Goal: Transaction & Acquisition: Purchase product/service

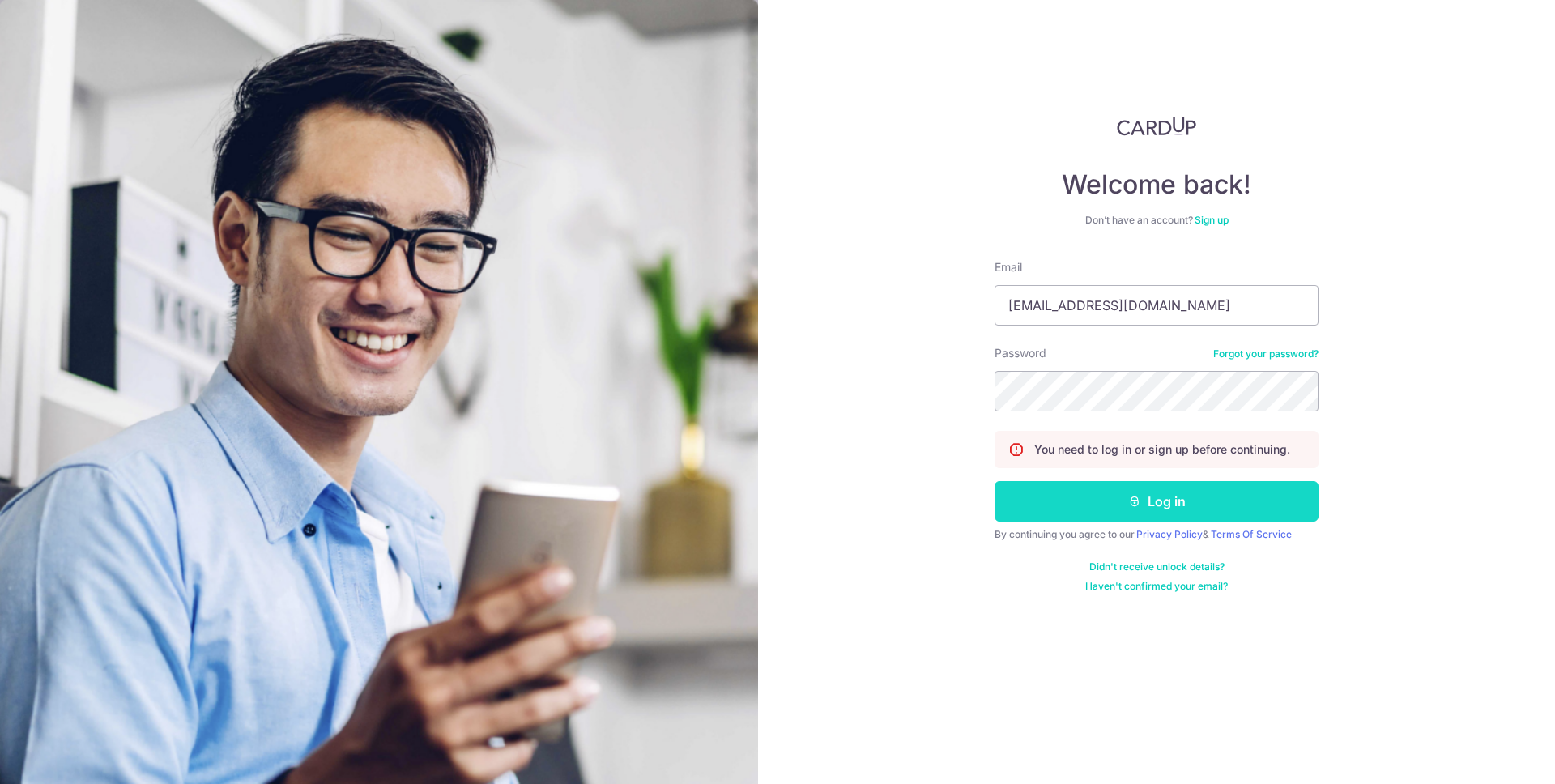
click at [1196, 488] on button "Log in" at bounding box center [1157, 501] width 324 height 40
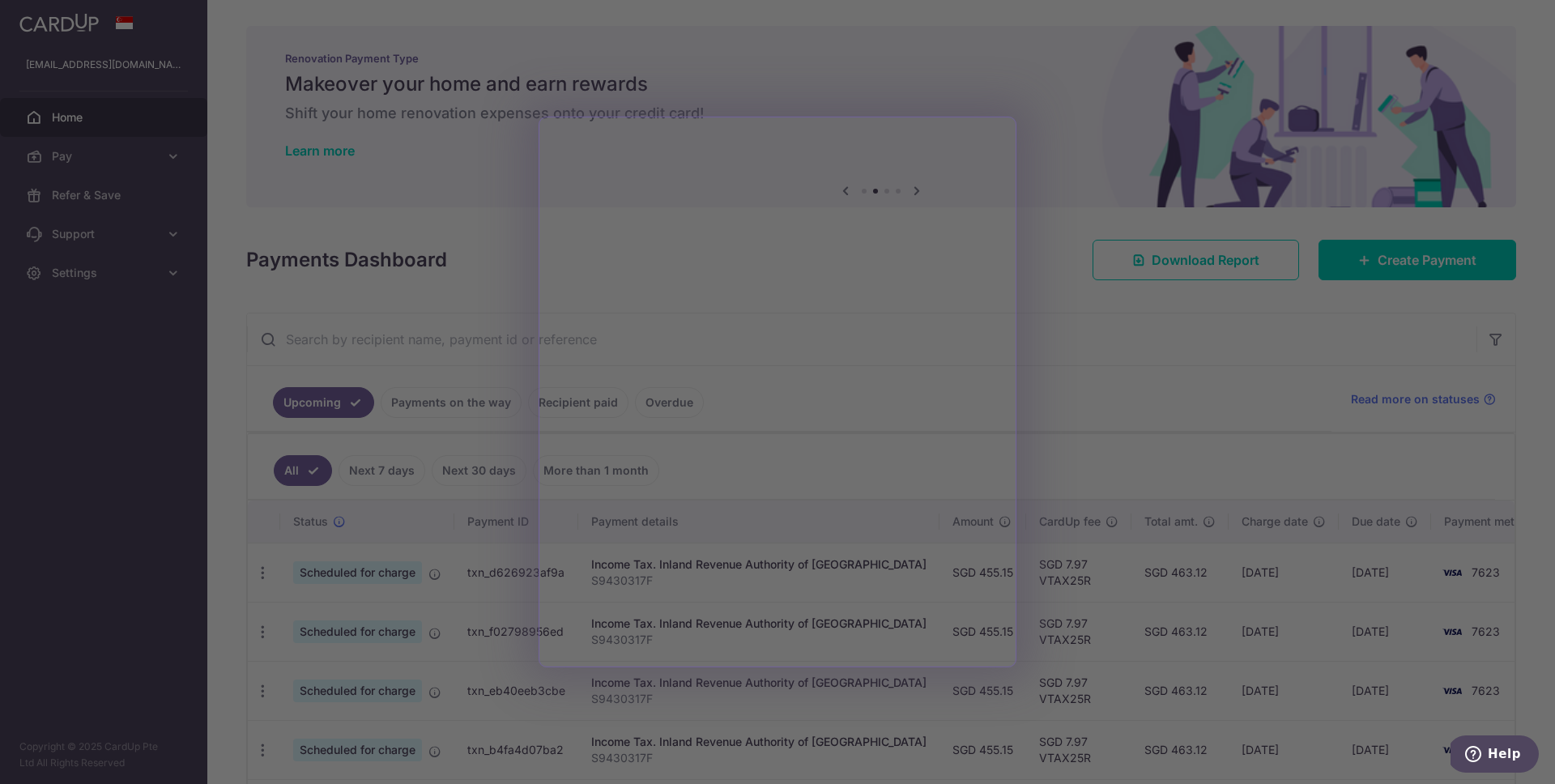
click at [1119, 388] on div at bounding box center [785, 396] width 1571 height 792
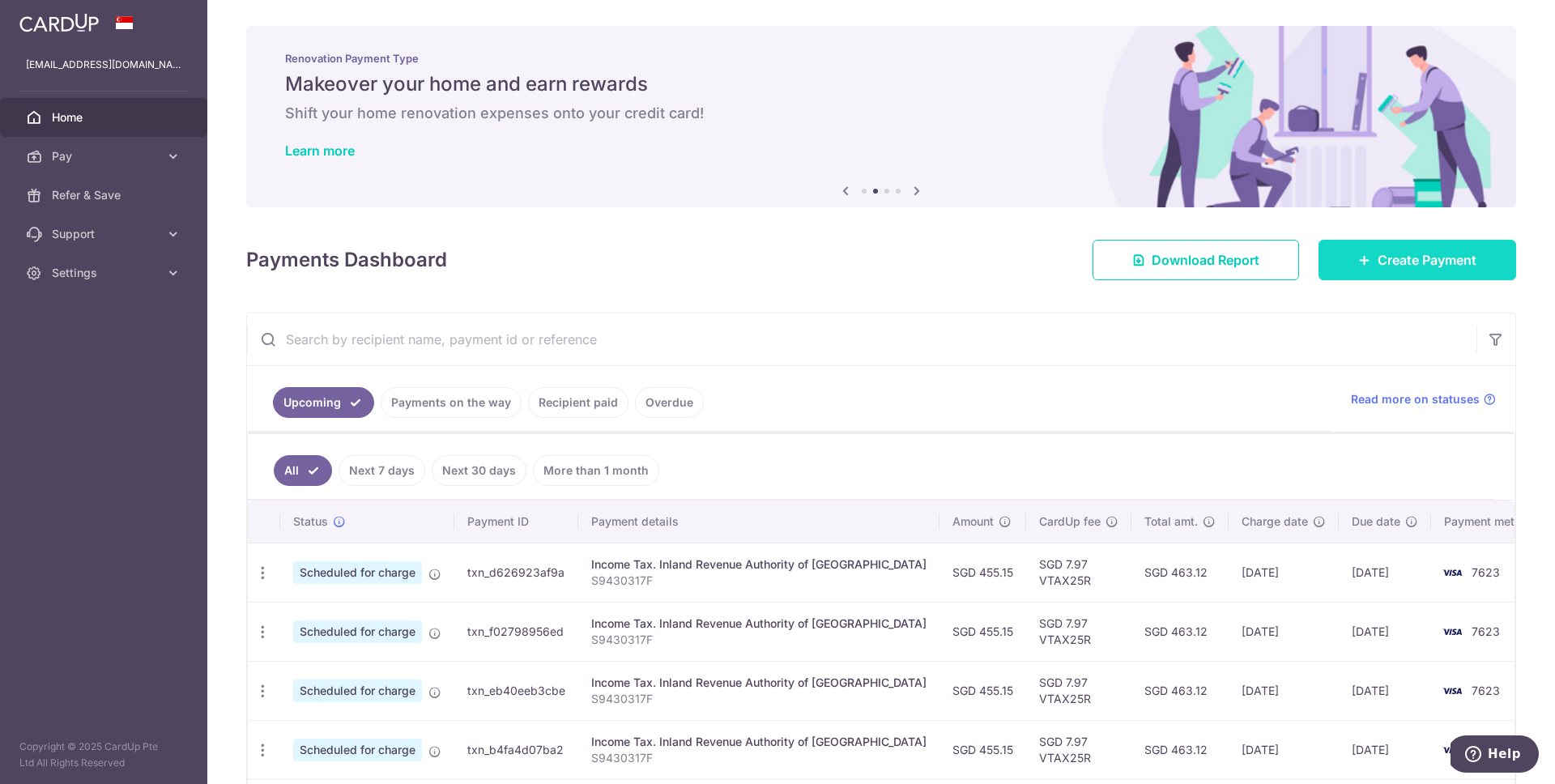
click at [1345, 264] on link "Create Payment" at bounding box center [1417, 259] width 197 height 40
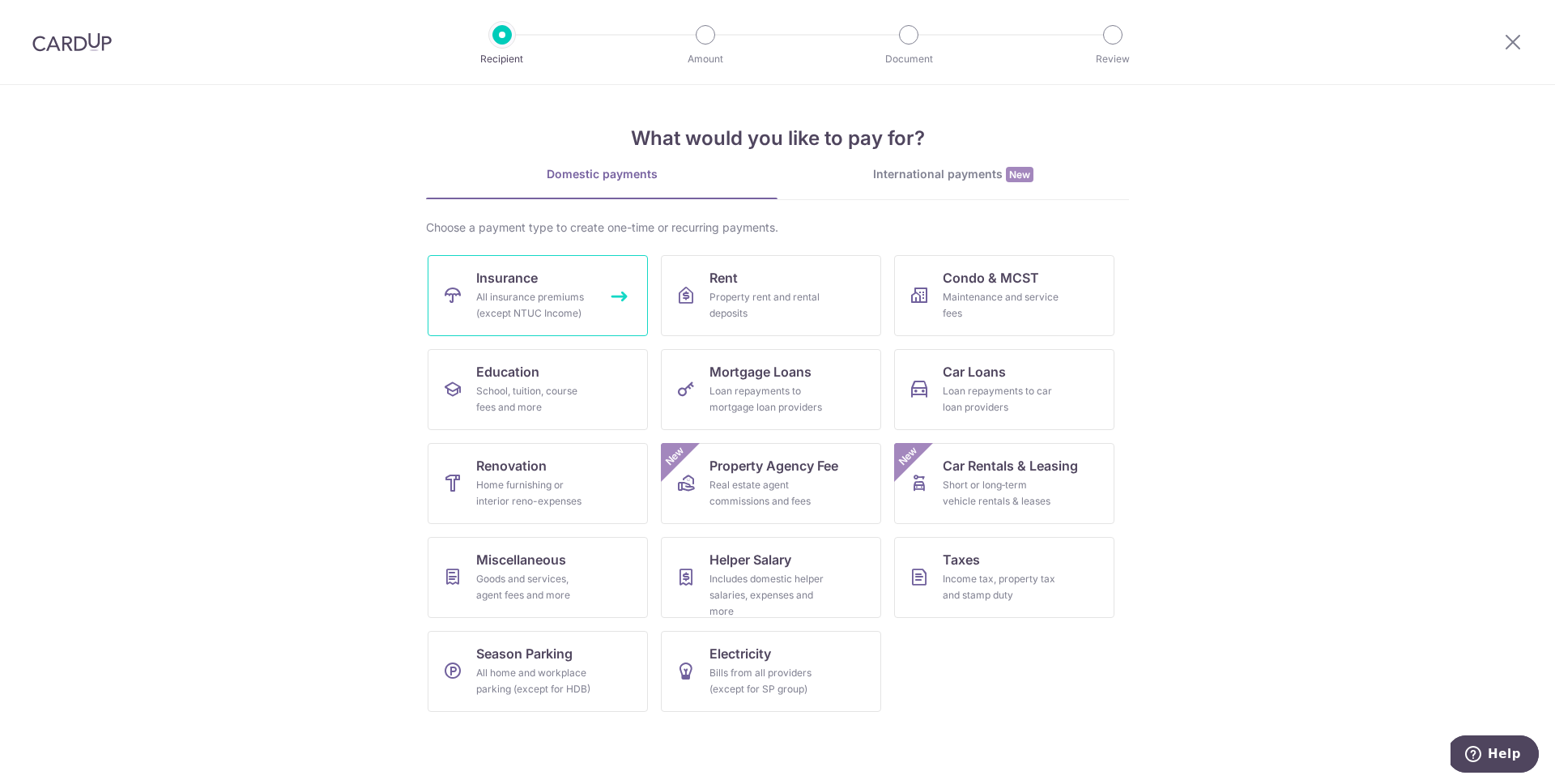
click at [510, 294] on div "All insurance premiums (except NTUC Income)" at bounding box center [534, 305] width 117 height 32
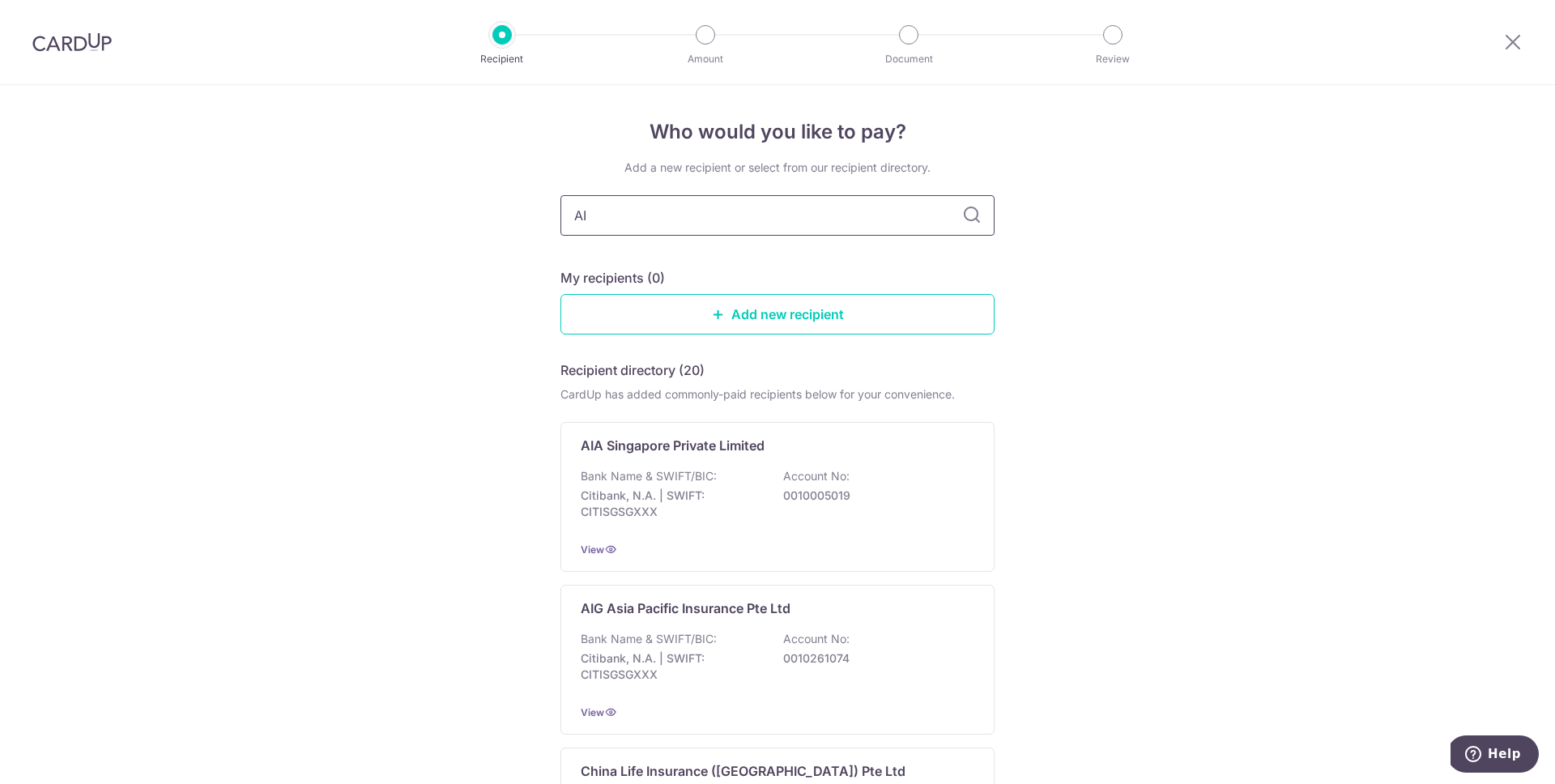
type input "AIA"
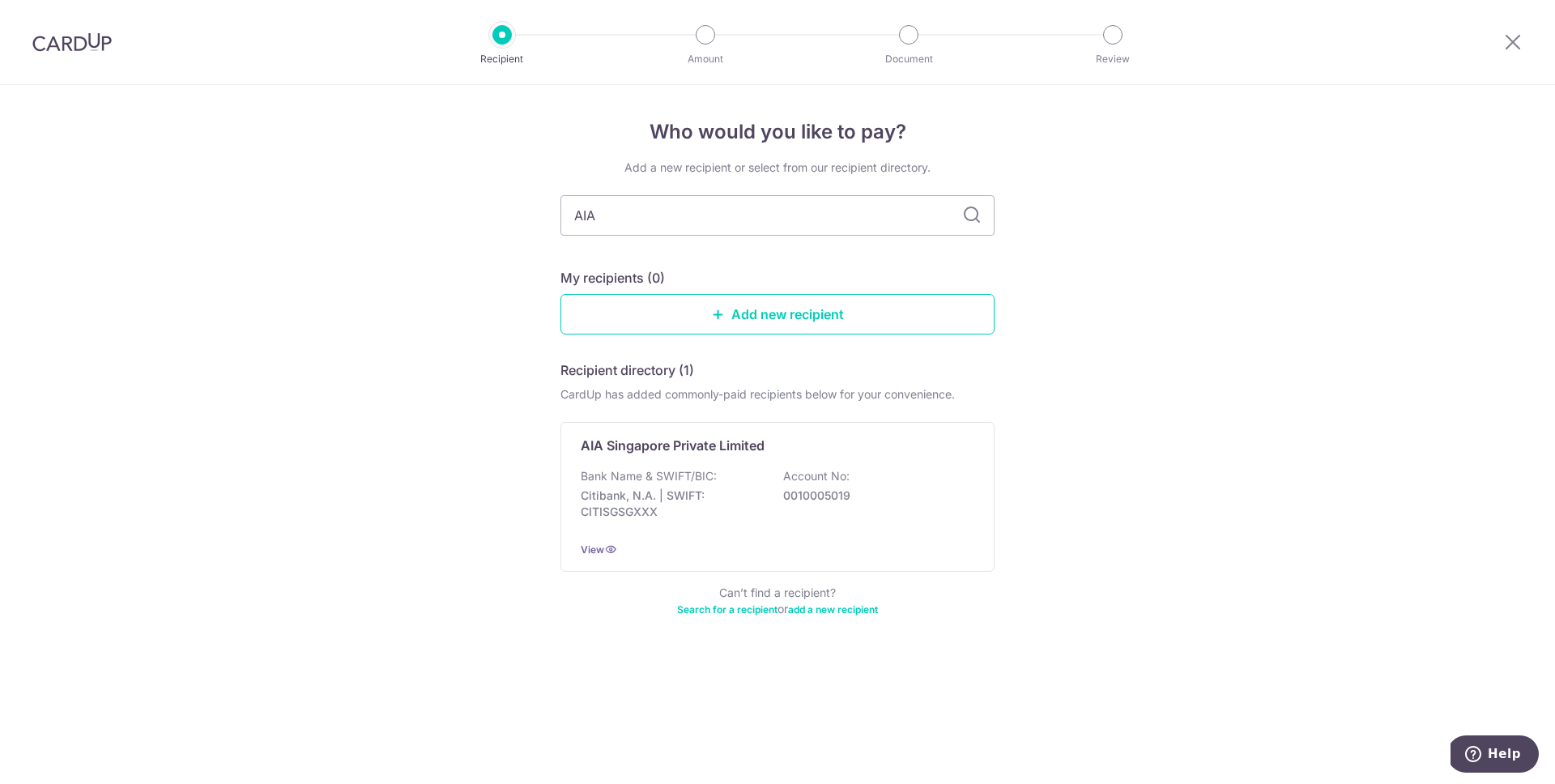
click at [698, 247] on div "Add a new recipient or select from our recipient directory. AIA My recipients (…" at bounding box center [778, 398] width 434 height 477
click at [727, 459] on div "AIA Singapore Private Limited Bank Name & SWIFT/BIC: Citibank, N.A. | SWIFT: CI…" at bounding box center [778, 497] width 434 height 150
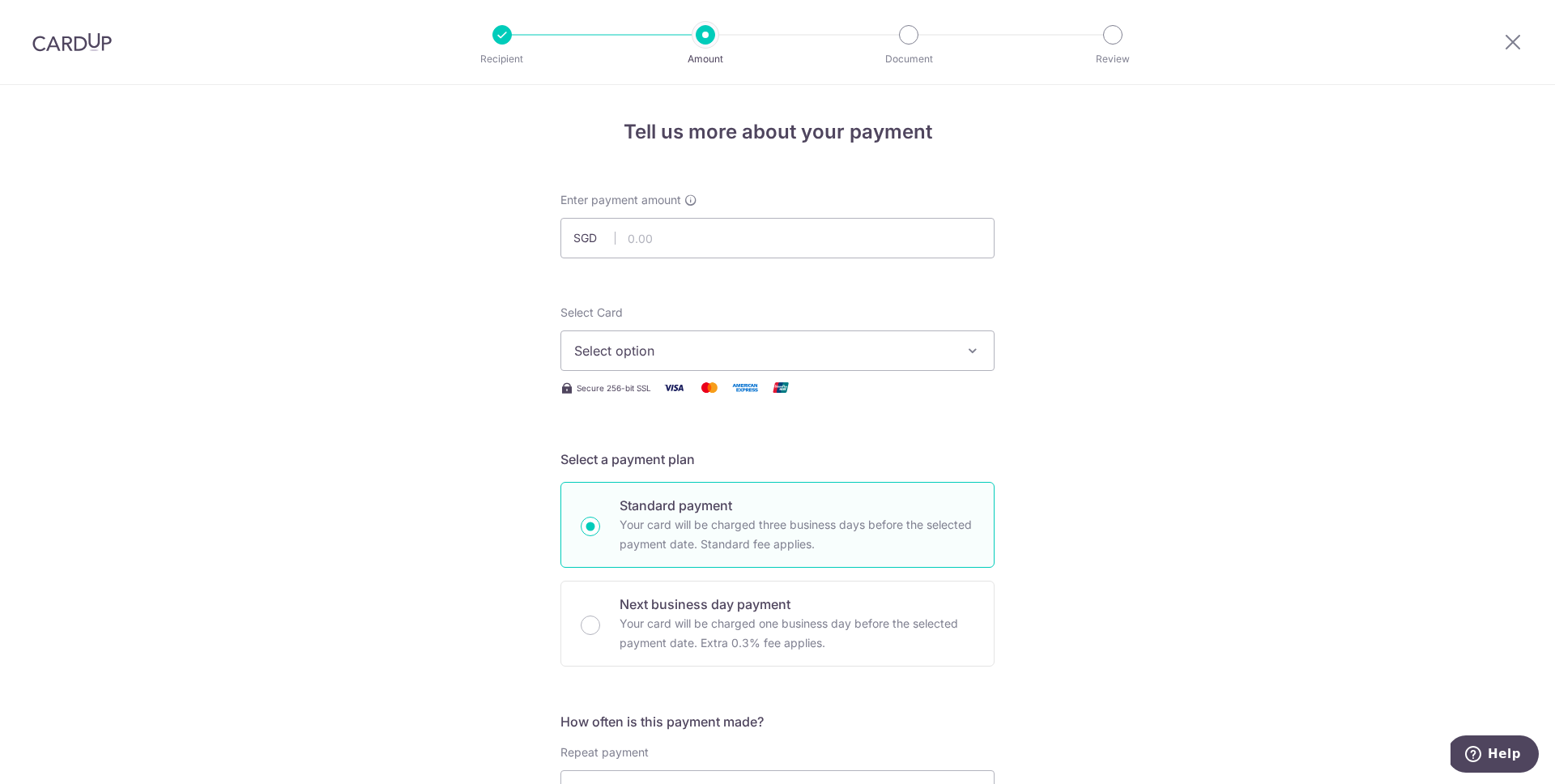
click at [728, 349] on span "Select option" at bounding box center [763, 351] width 378 height 20
click at [701, 453] on link "**** 7623" at bounding box center [778, 467] width 432 height 39
click at [736, 250] on input "text" at bounding box center [778, 238] width 434 height 40
type input "2,500.87"
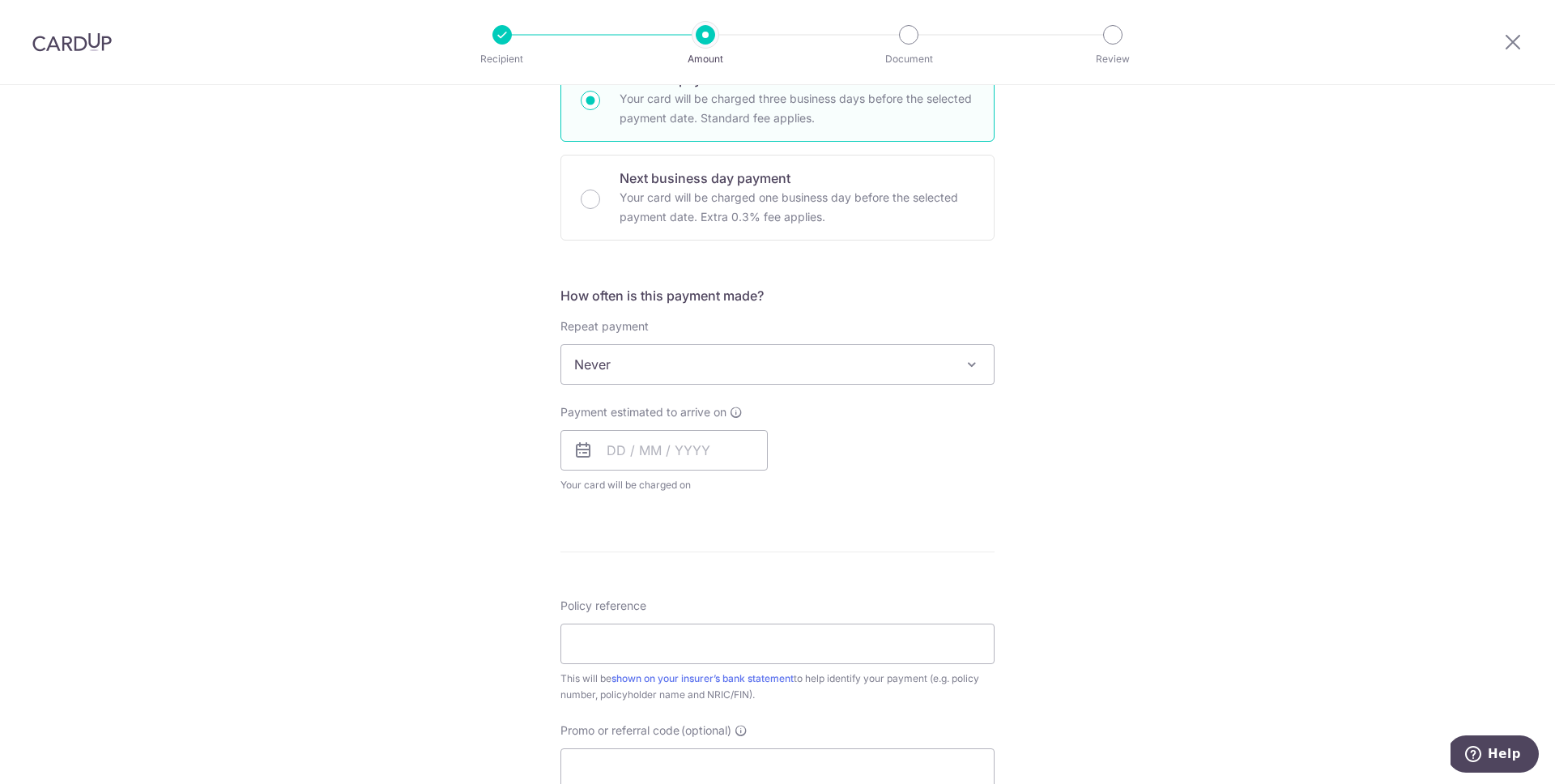
scroll to position [405, 0]
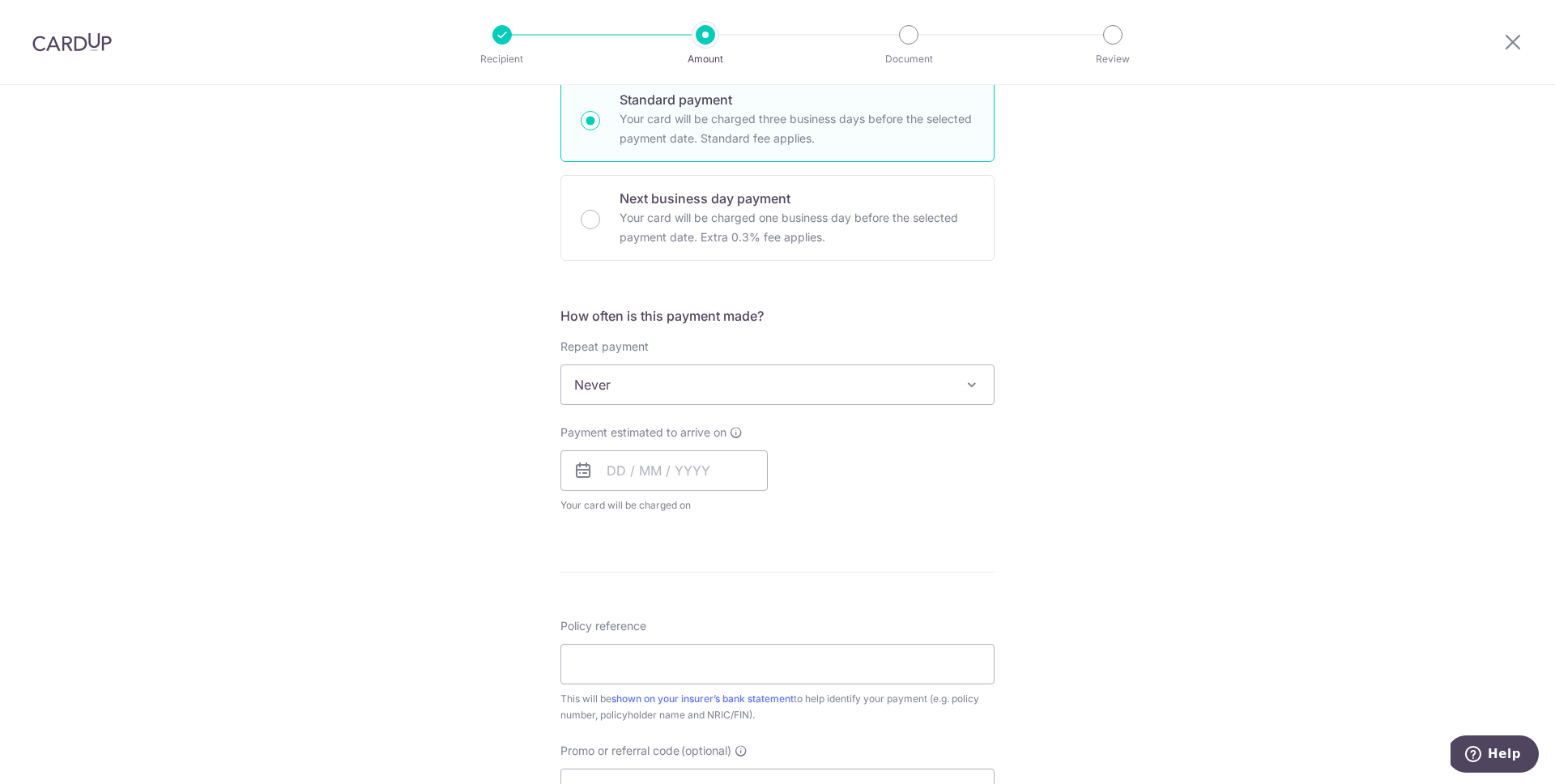
click at [855, 381] on span "Never" at bounding box center [778, 385] width 432 height 39
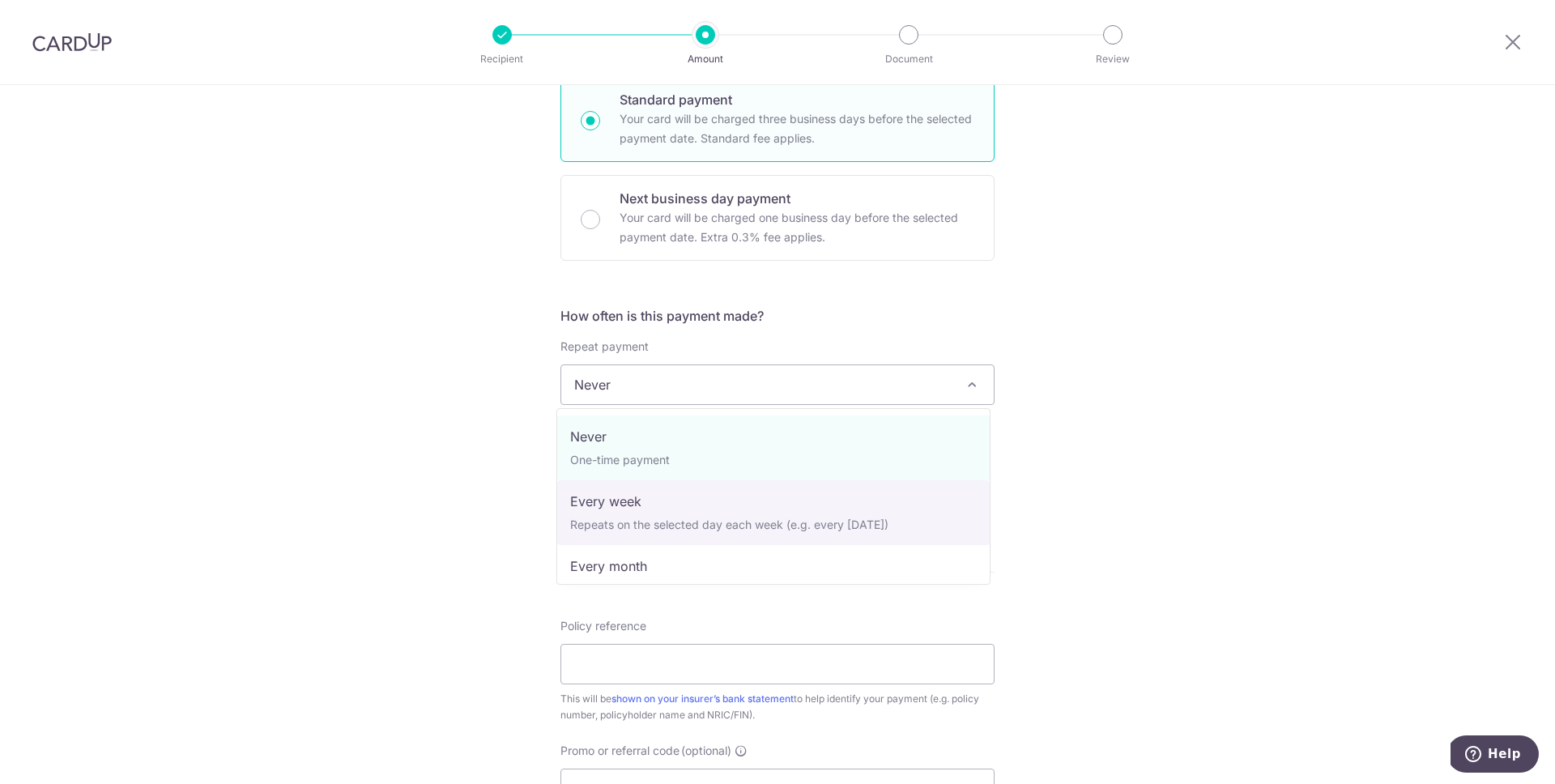
scroll to position [227, 0]
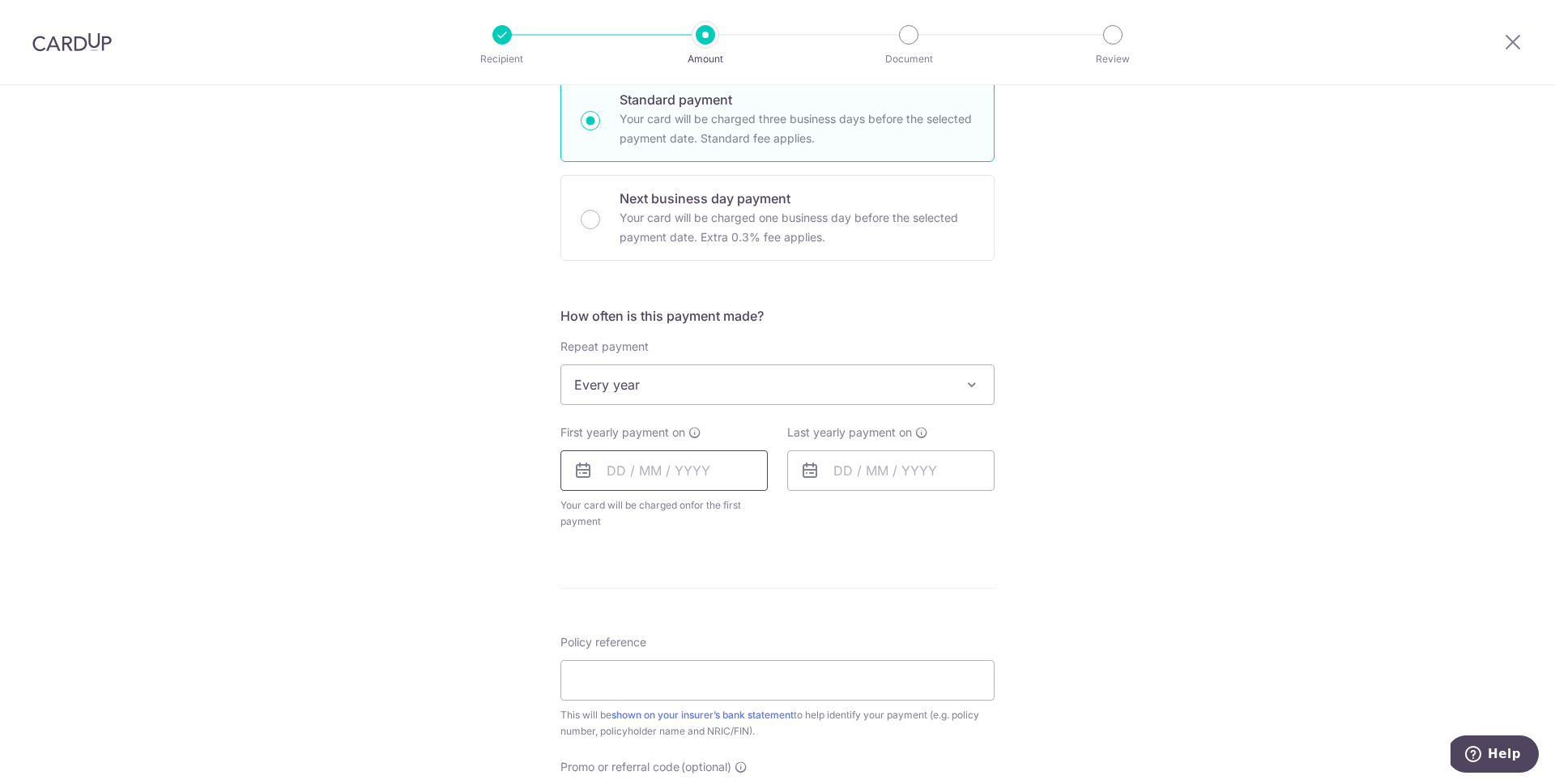
click at [691, 468] on input "text" at bounding box center [665, 470] width 207 height 40
click at [1124, 538] on div "Tell us more about your payment Enter payment amount SGD 2,500.87 2500.87 Selec…" at bounding box center [777, 420] width 1555 height 1481
click at [898, 361] on div "Repeat payment Never Every week Every month Every quarter Every half a year Eve…" at bounding box center [778, 371] width 434 height 66
click at [888, 379] on span "Every year" at bounding box center [778, 385] width 432 height 39
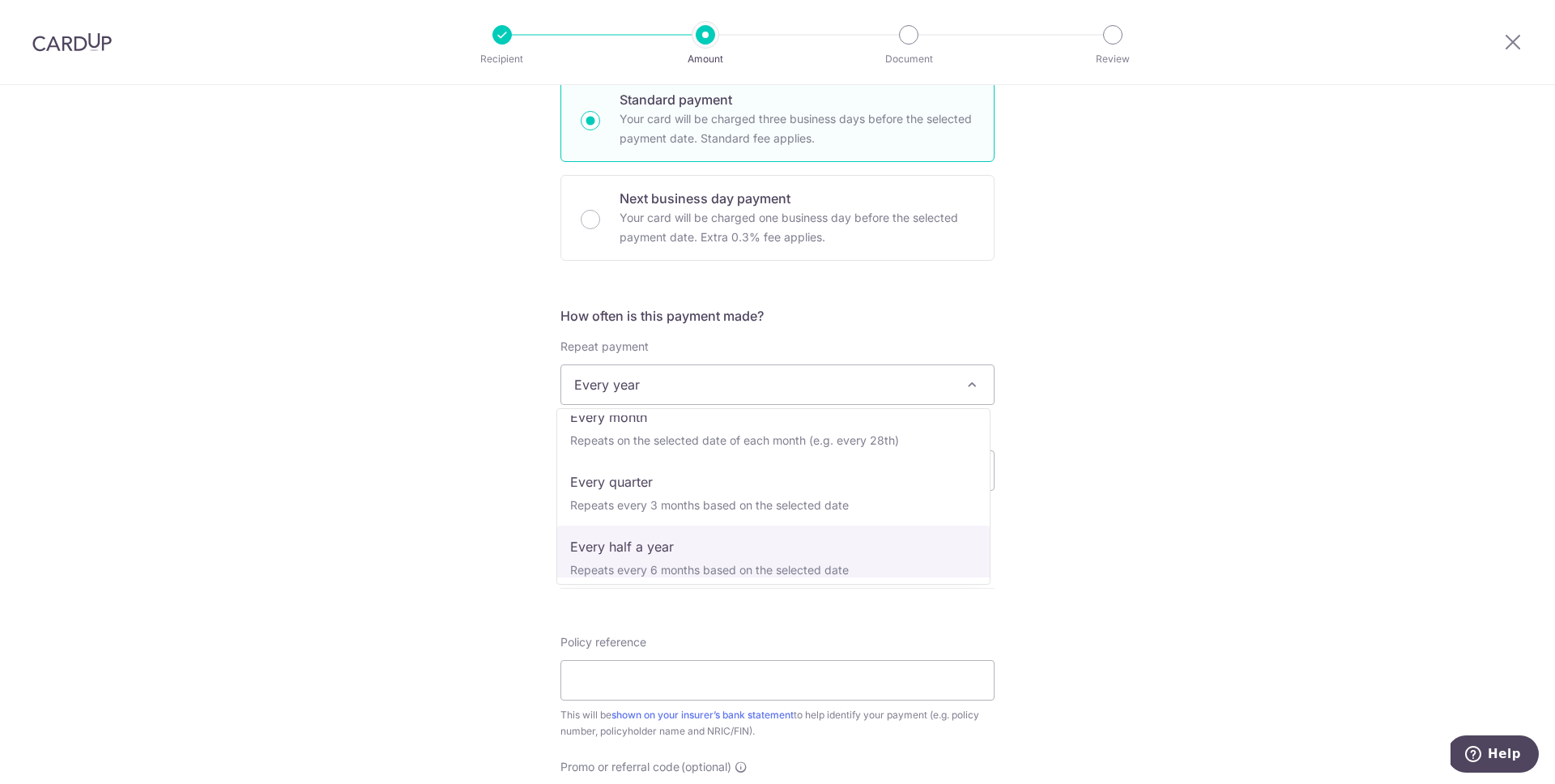
scroll to position [0, 0]
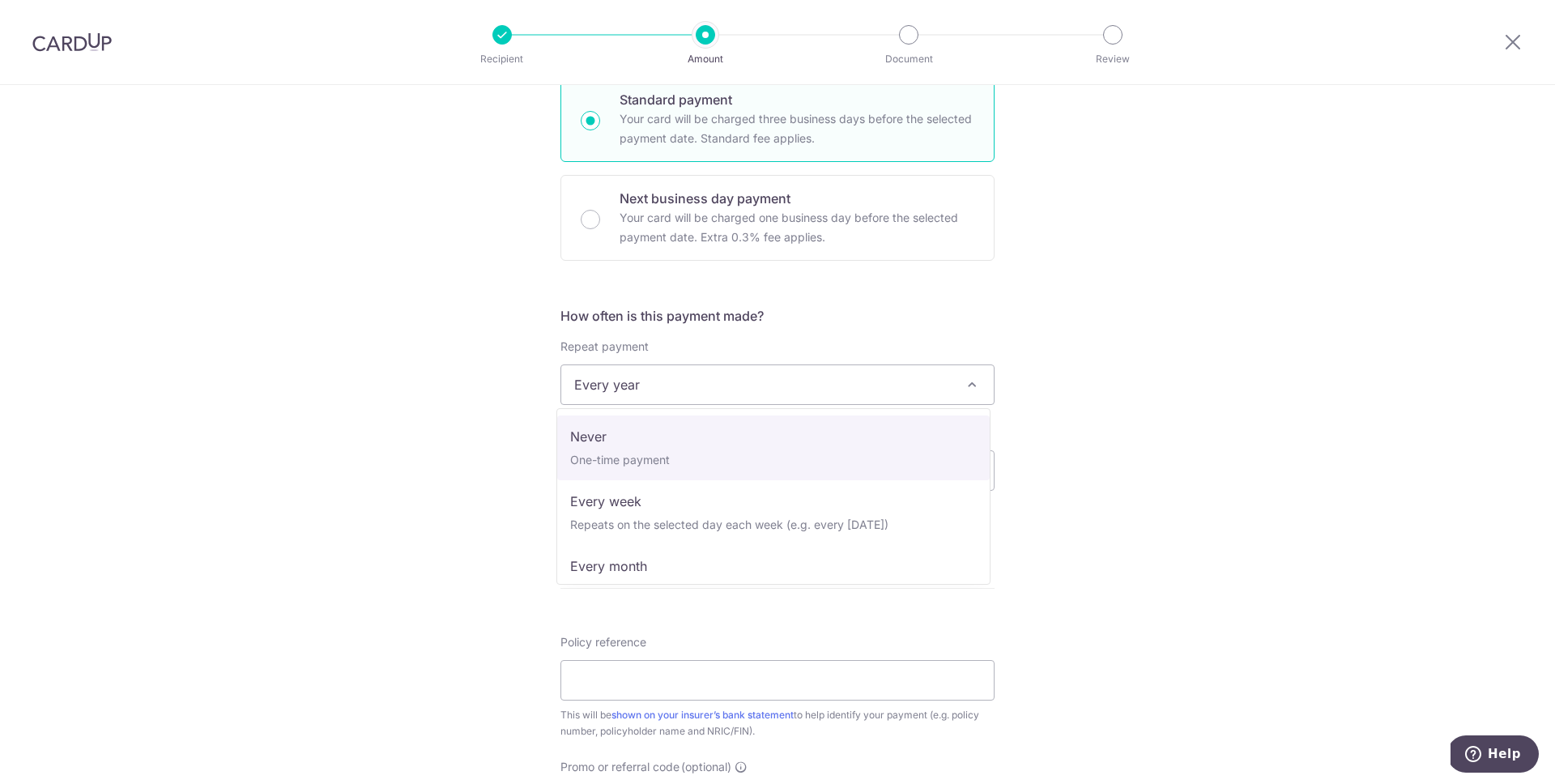
select select "1"
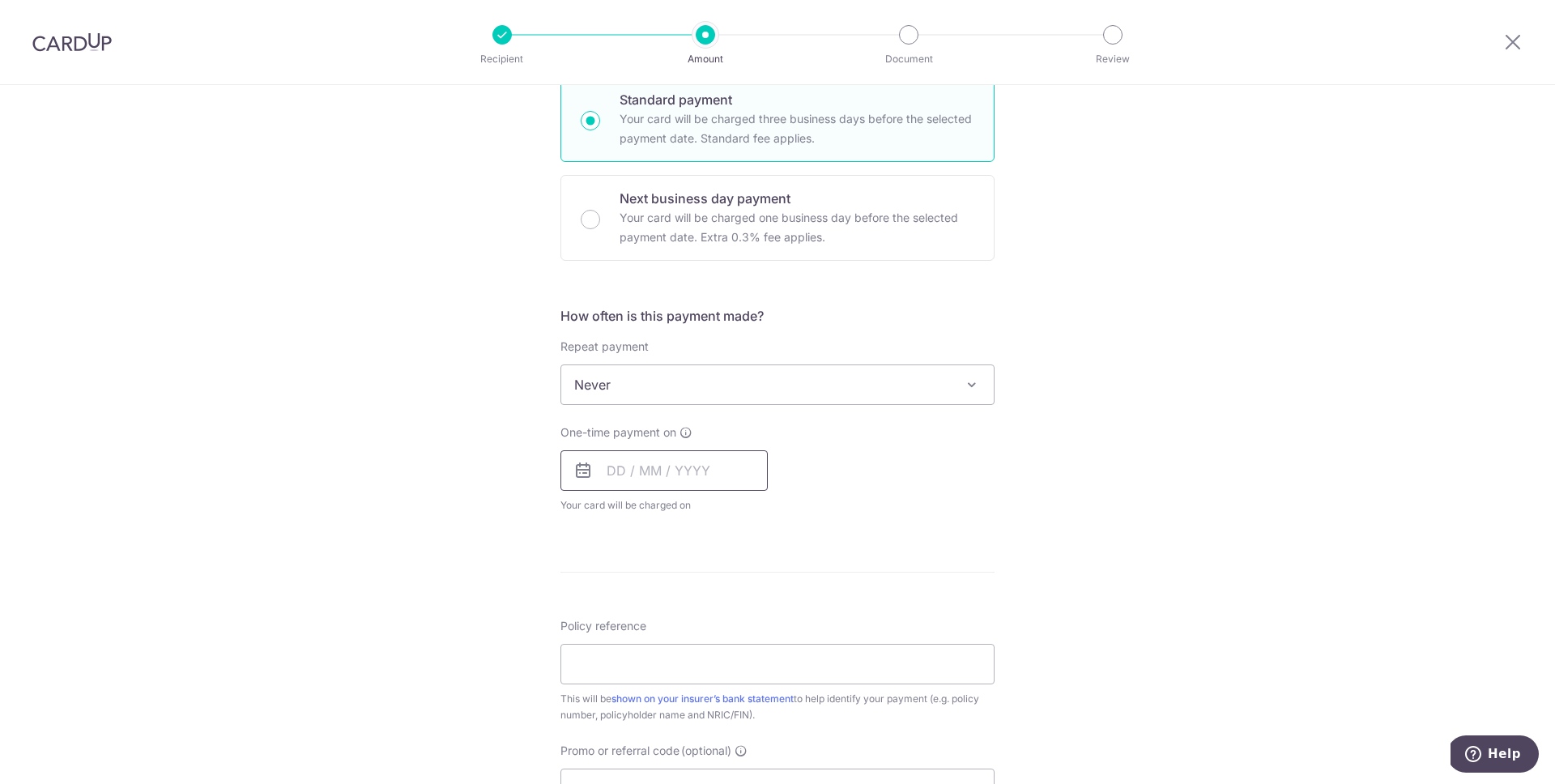
click at [704, 477] on input "text" at bounding box center [665, 470] width 207 height 40
click at [716, 659] on link "14" at bounding box center [723, 650] width 26 height 26
type input "14/08/2025"
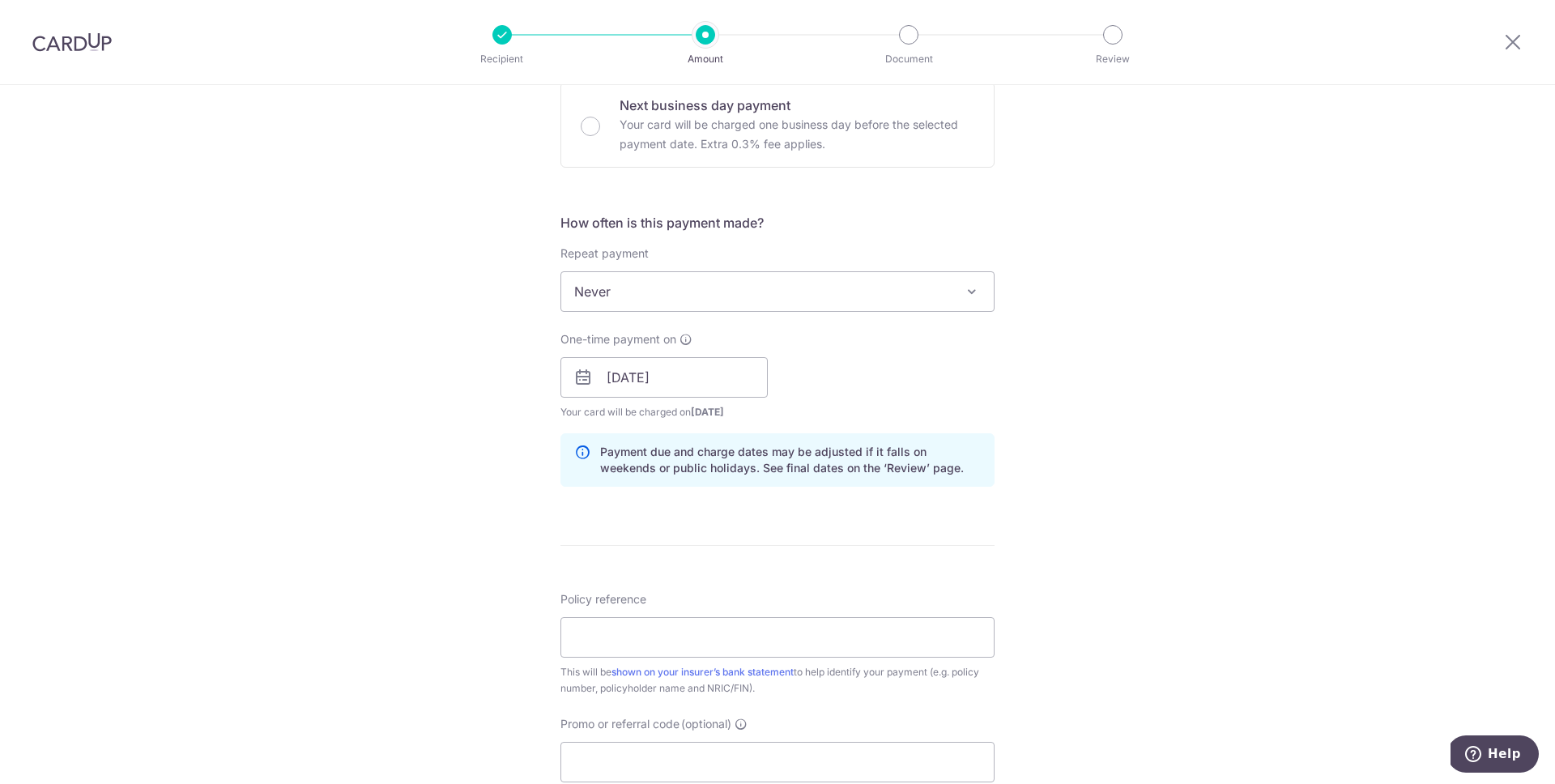
scroll to position [760, 0]
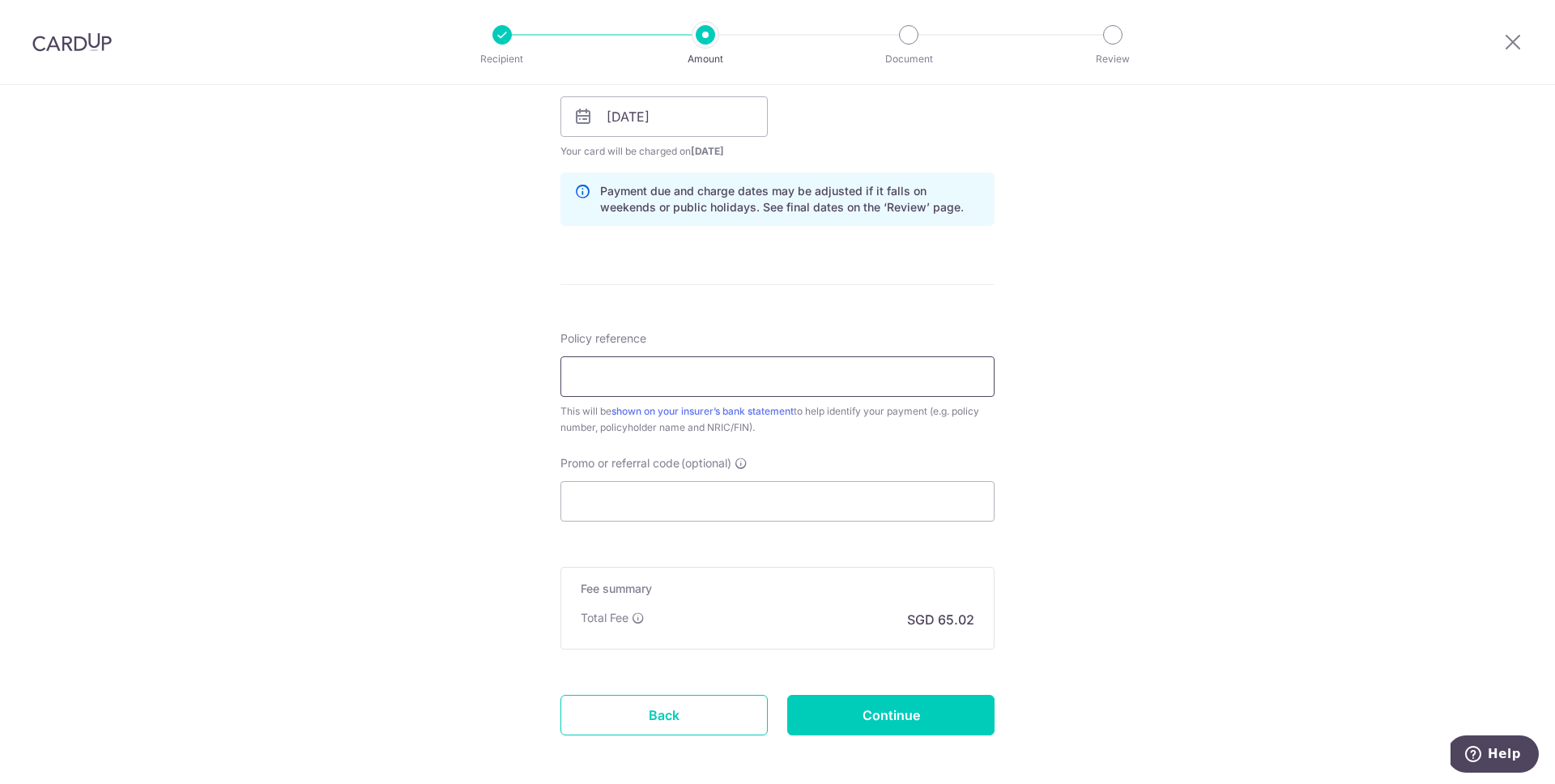
click at [747, 379] on input "Policy reference" at bounding box center [778, 376] width 434 height 40
type input "L548086573"
click at [672, 504] on input "Promo or referral code (optional)" at bounding box center [778, 501] width 434 height 40
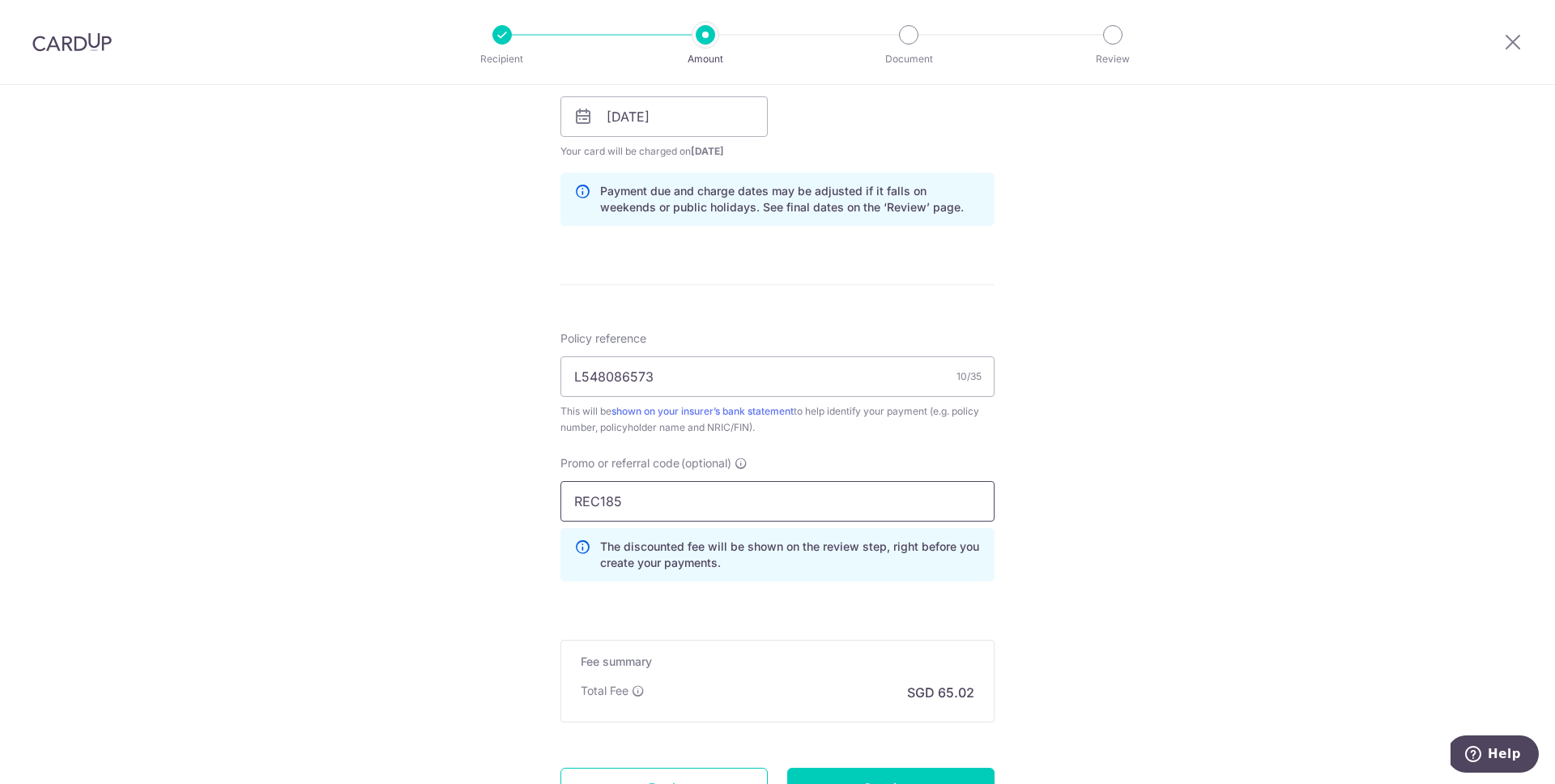
scroll to position [431, 0]
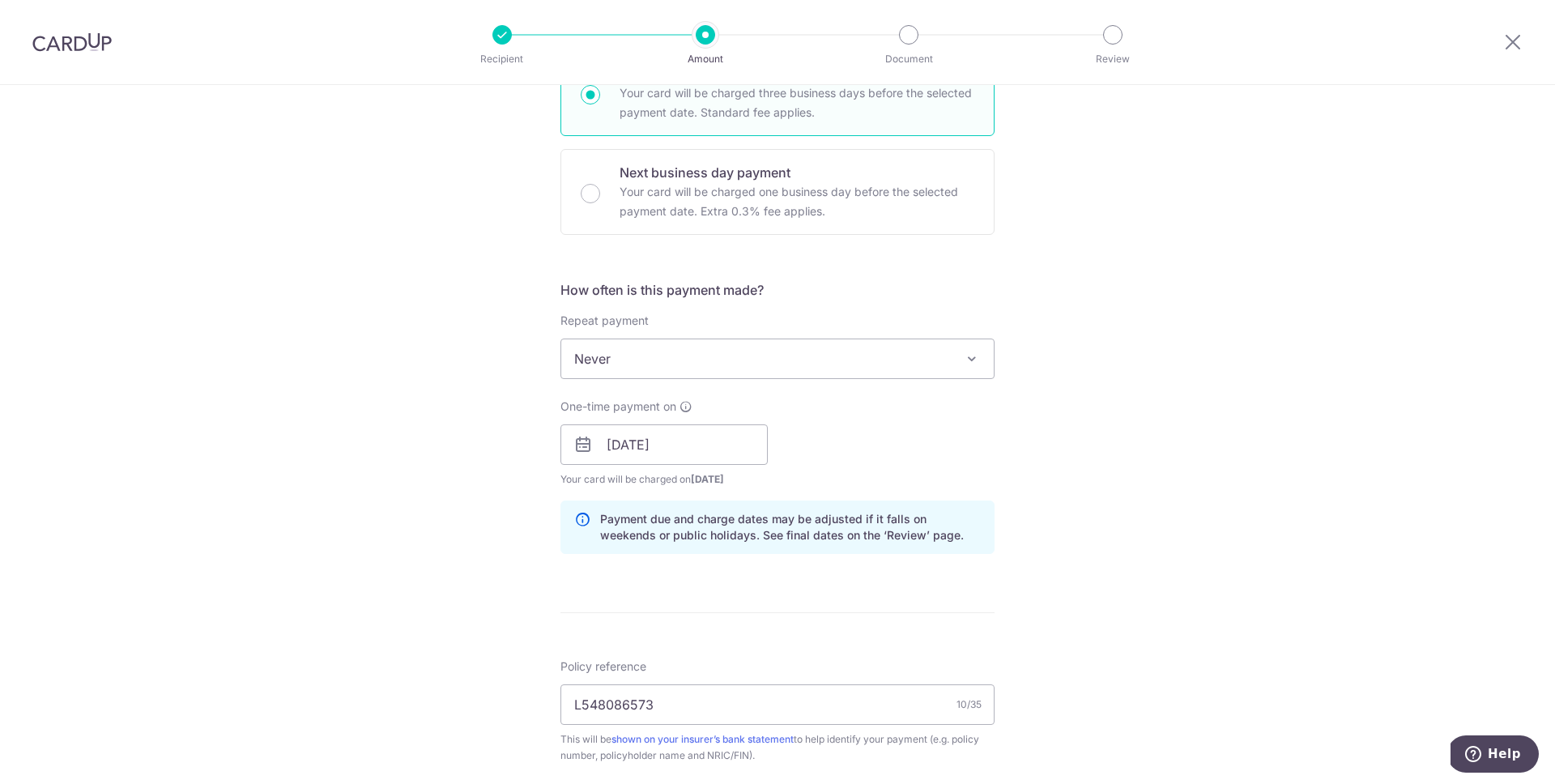
type input "REC185"
click at [742, 354] on span "Never" at bounding box center [778, 359] width 432 height 39
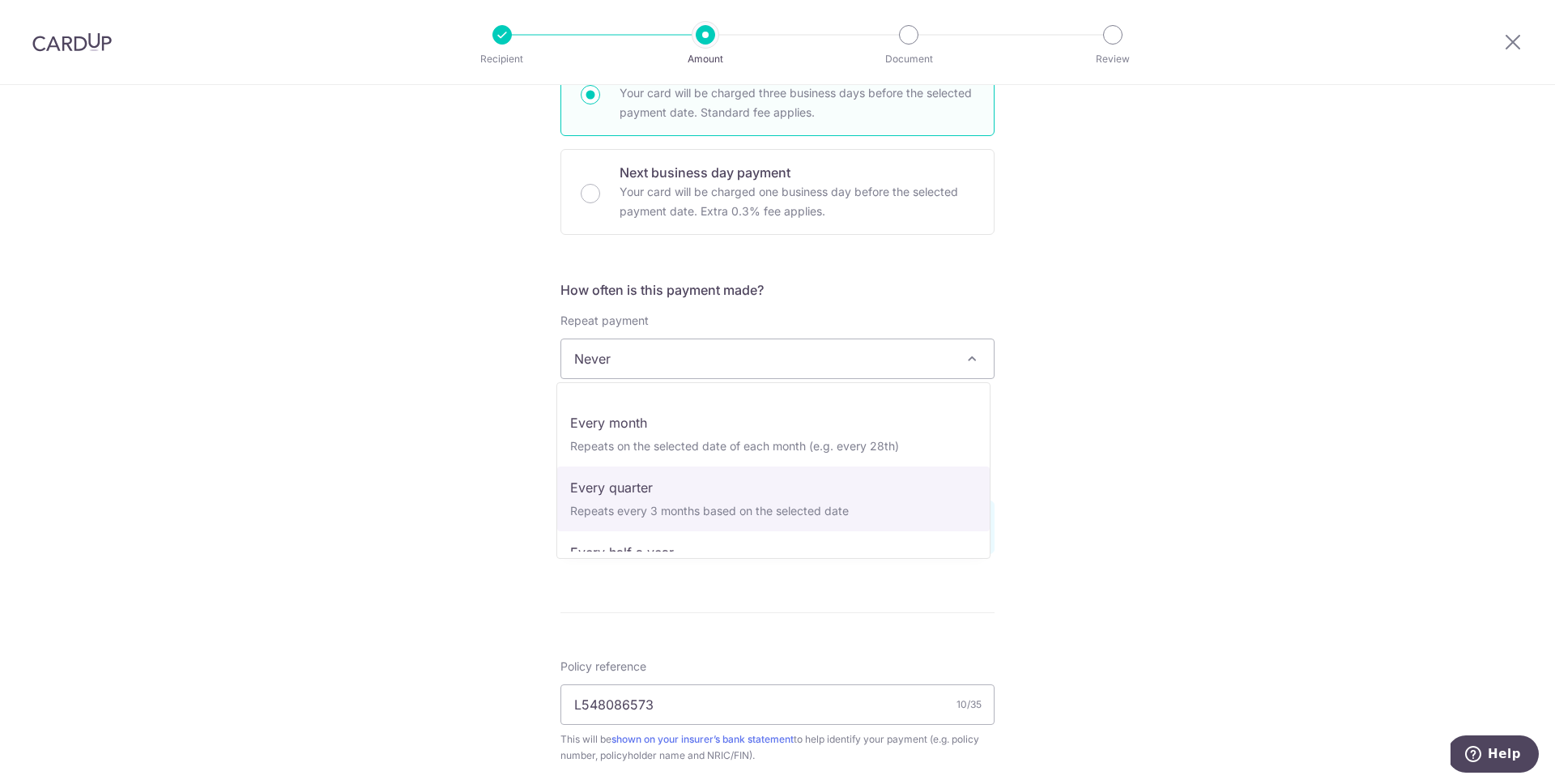
scroll to position [227, 0]
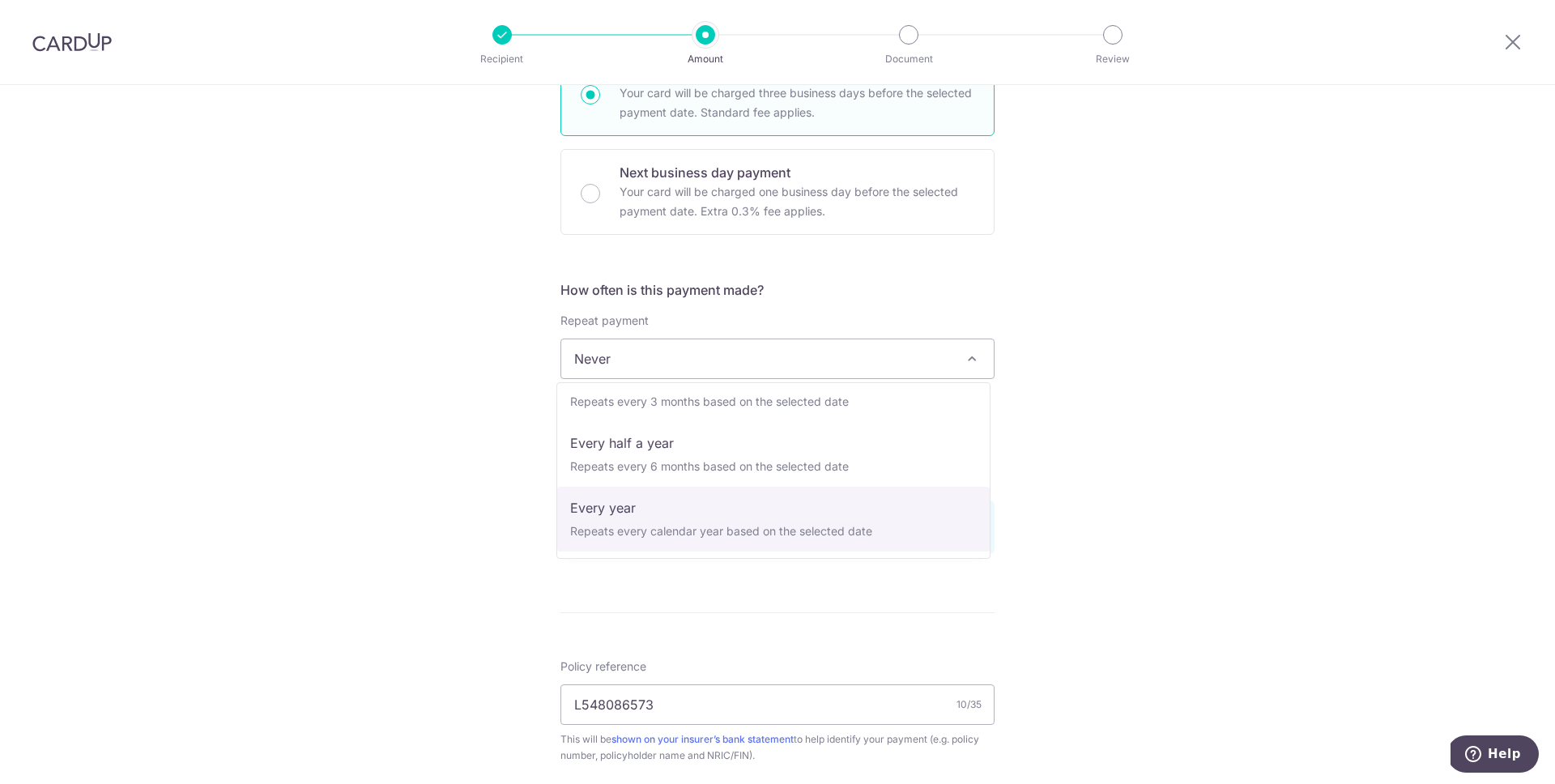
select select "6"
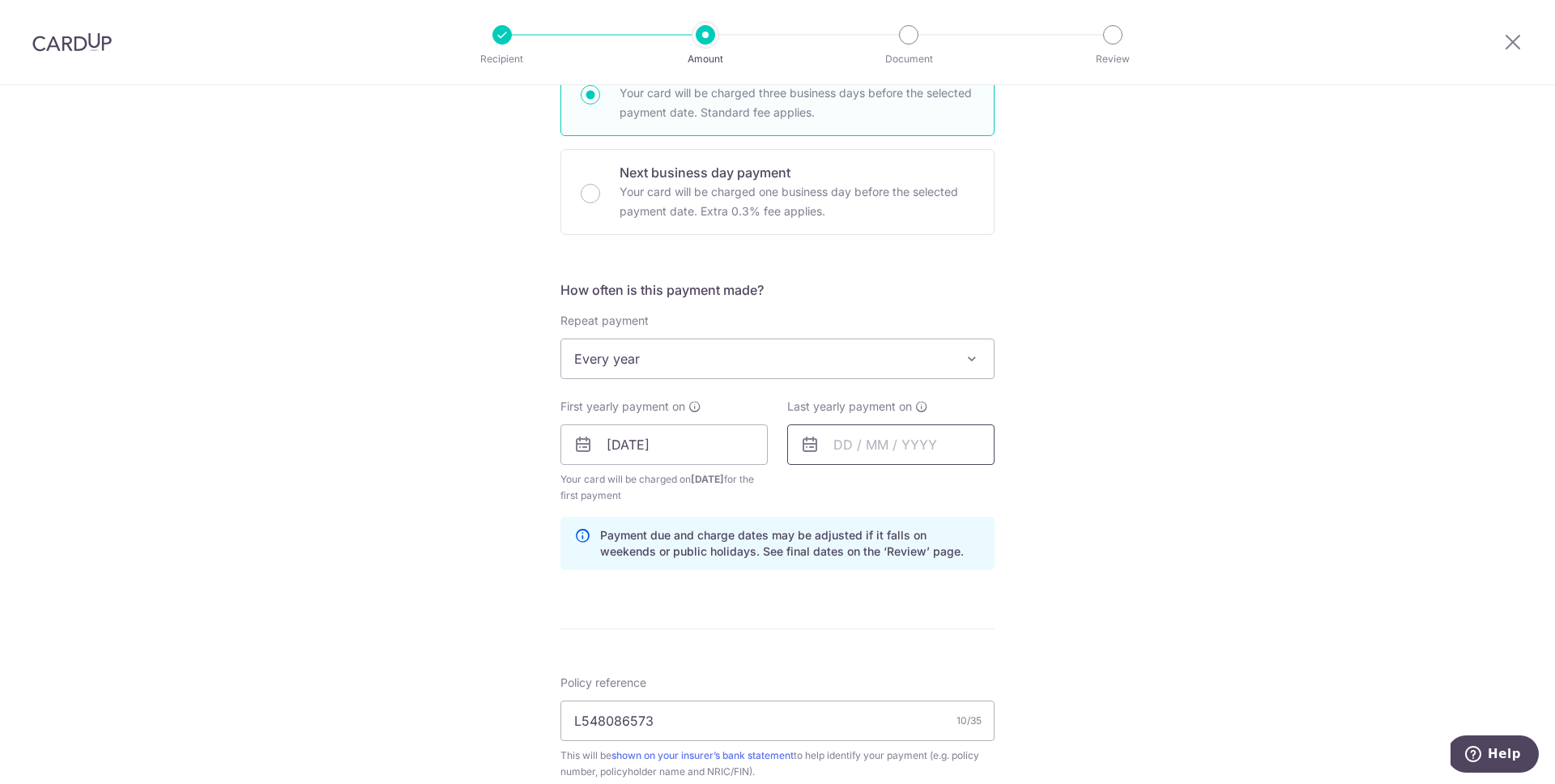
click at [885, 448] on input "text" at bounding box center [891, 444] width 207 height 40
click at [971, 491] on div "Prev Next Aug Sep Oct Nov Dec 2025 2026 2027 2028 2029 2030 2031 2032 2033 2034…" at bounding box center [916, 488] width 257 height 39
click at [971, 489] on select "2025 2026 2027 2028 2029 2030 2031 2032 2033 2034 2035" at bounding box center [955, 488] width 43 height 13
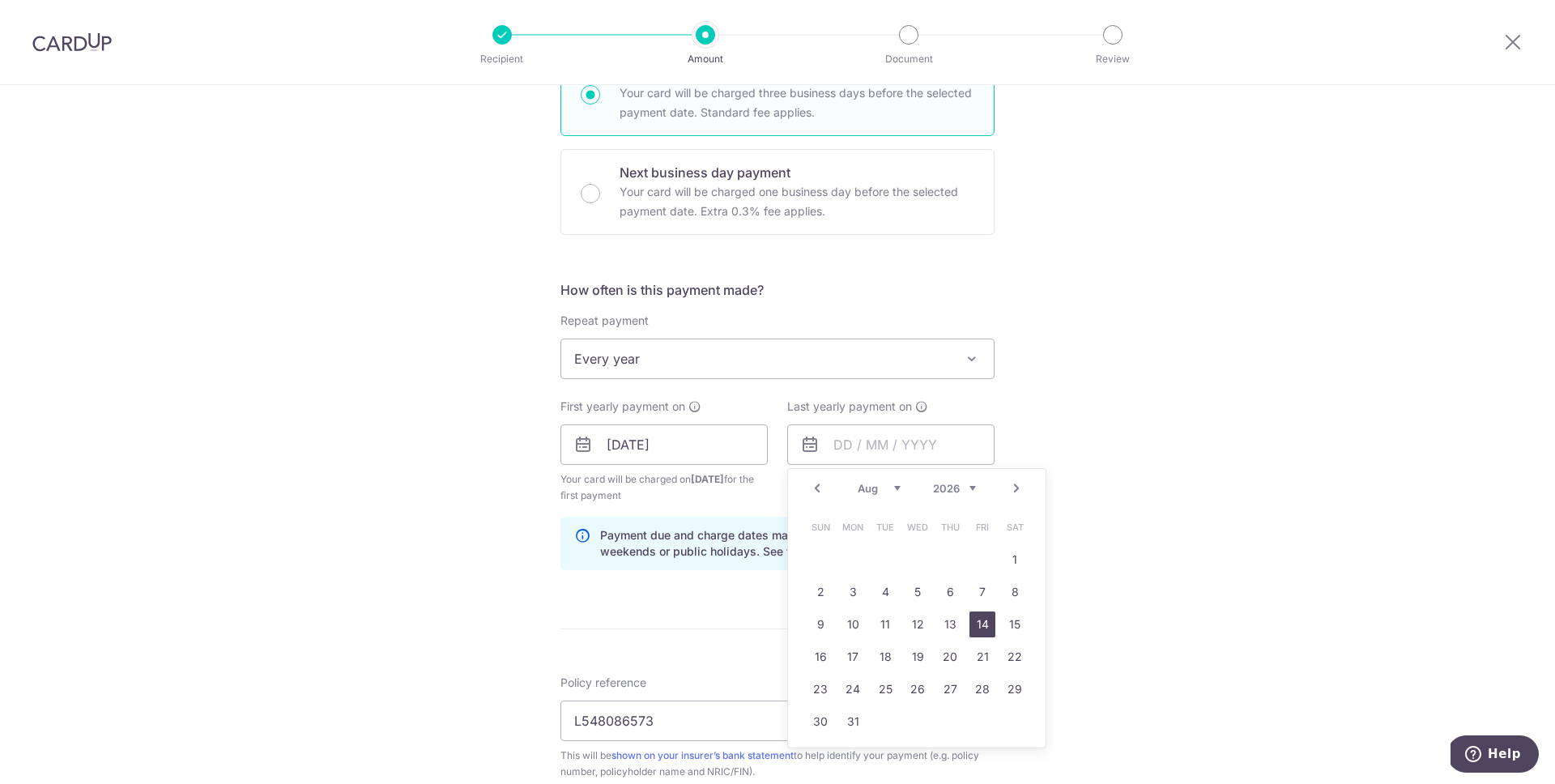
click at [985, 629] on link "14" at bounding box center [982, 624] width 26 height 26
type input "14/08/2026"
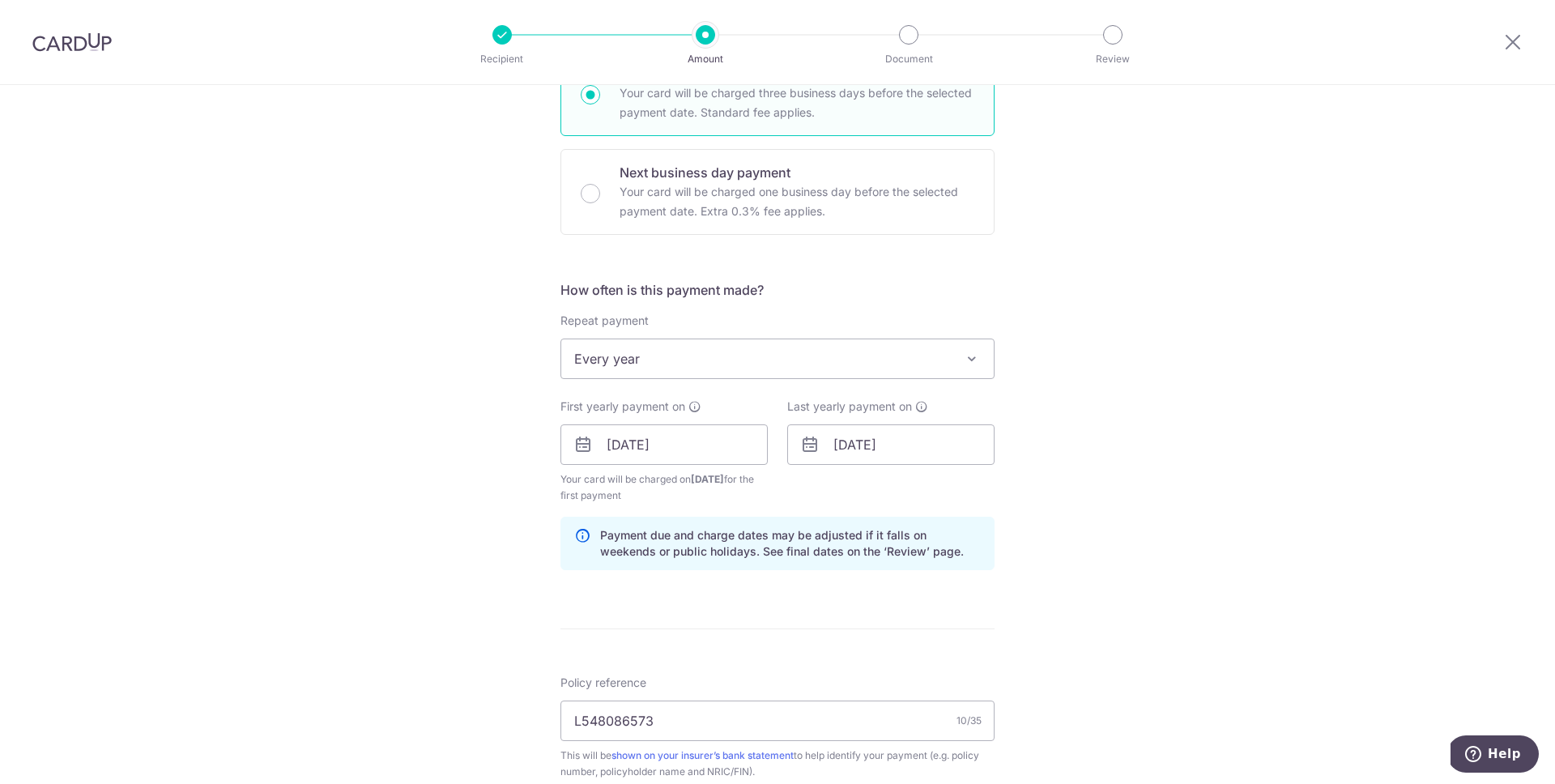
click at [1178, 553] on div "Tell us more about your payment Enter payment amount SGD 2,500.87 2500.87 Selec…" at bounding box center [777, 463] width 1555 height 1621
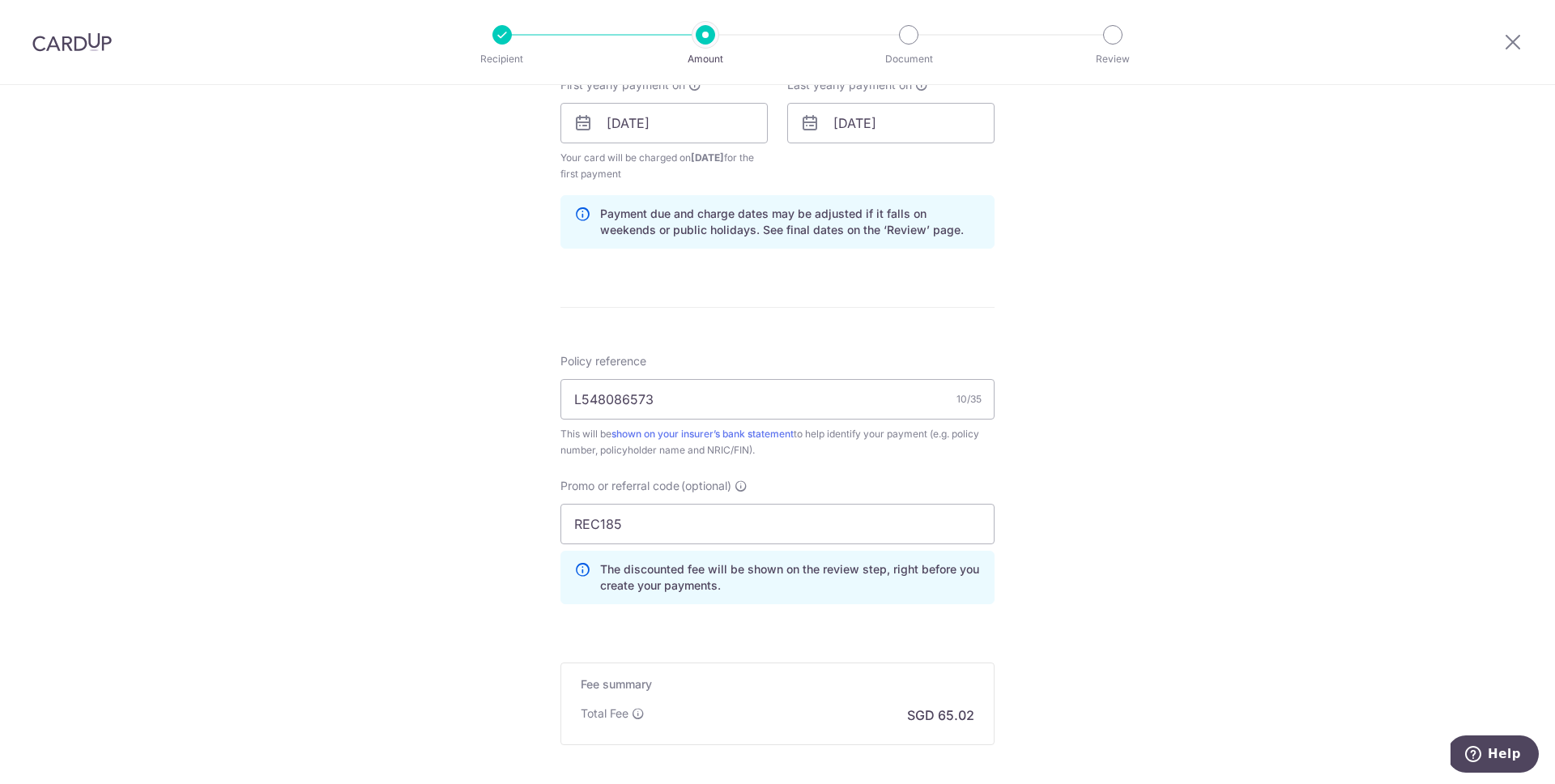
scroll to position [922, 0]
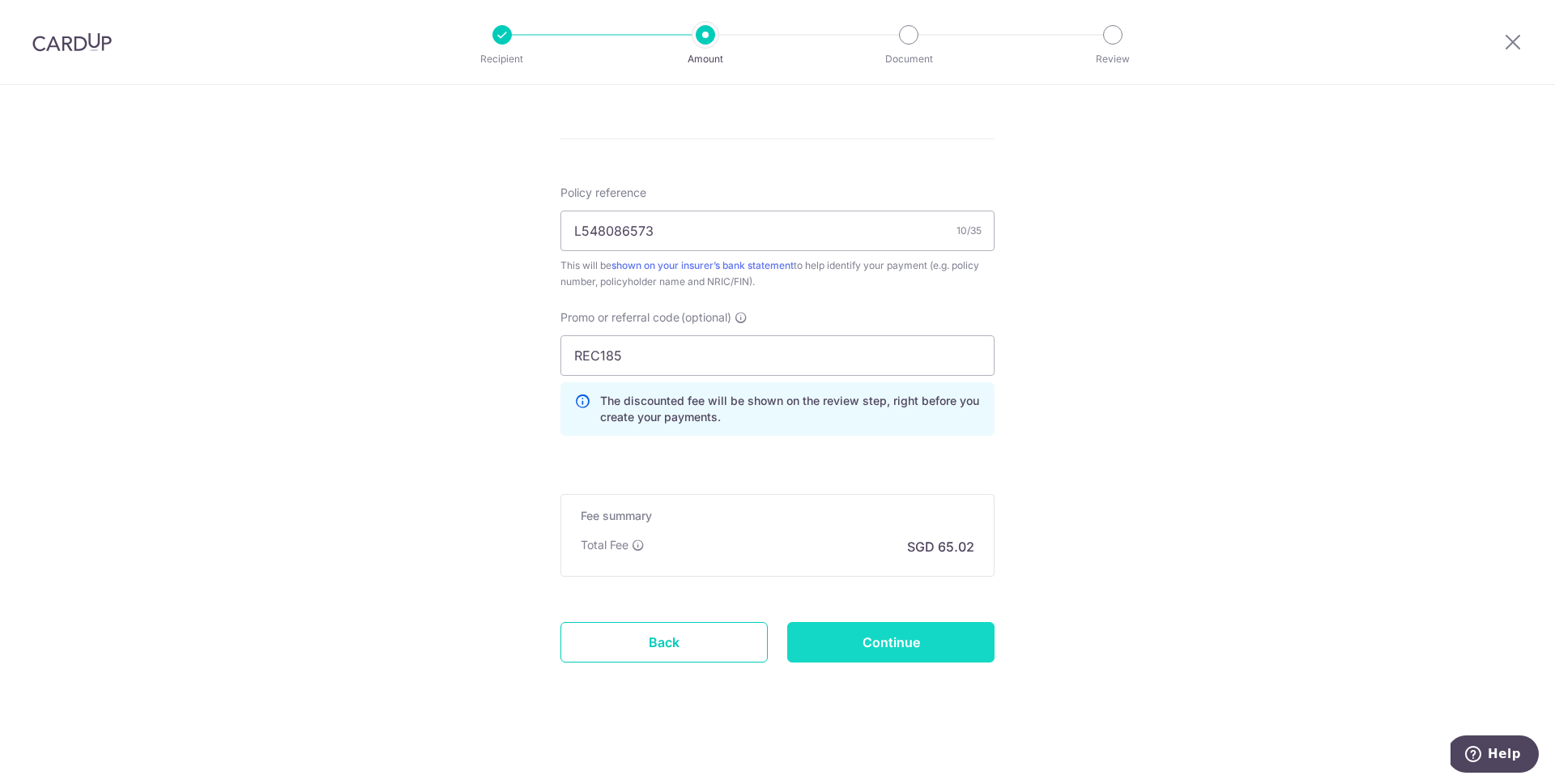
click at [936, 641] on input "Continue" at bounding box center [891, 642] width 207 height 40
type input "Create Schedule"
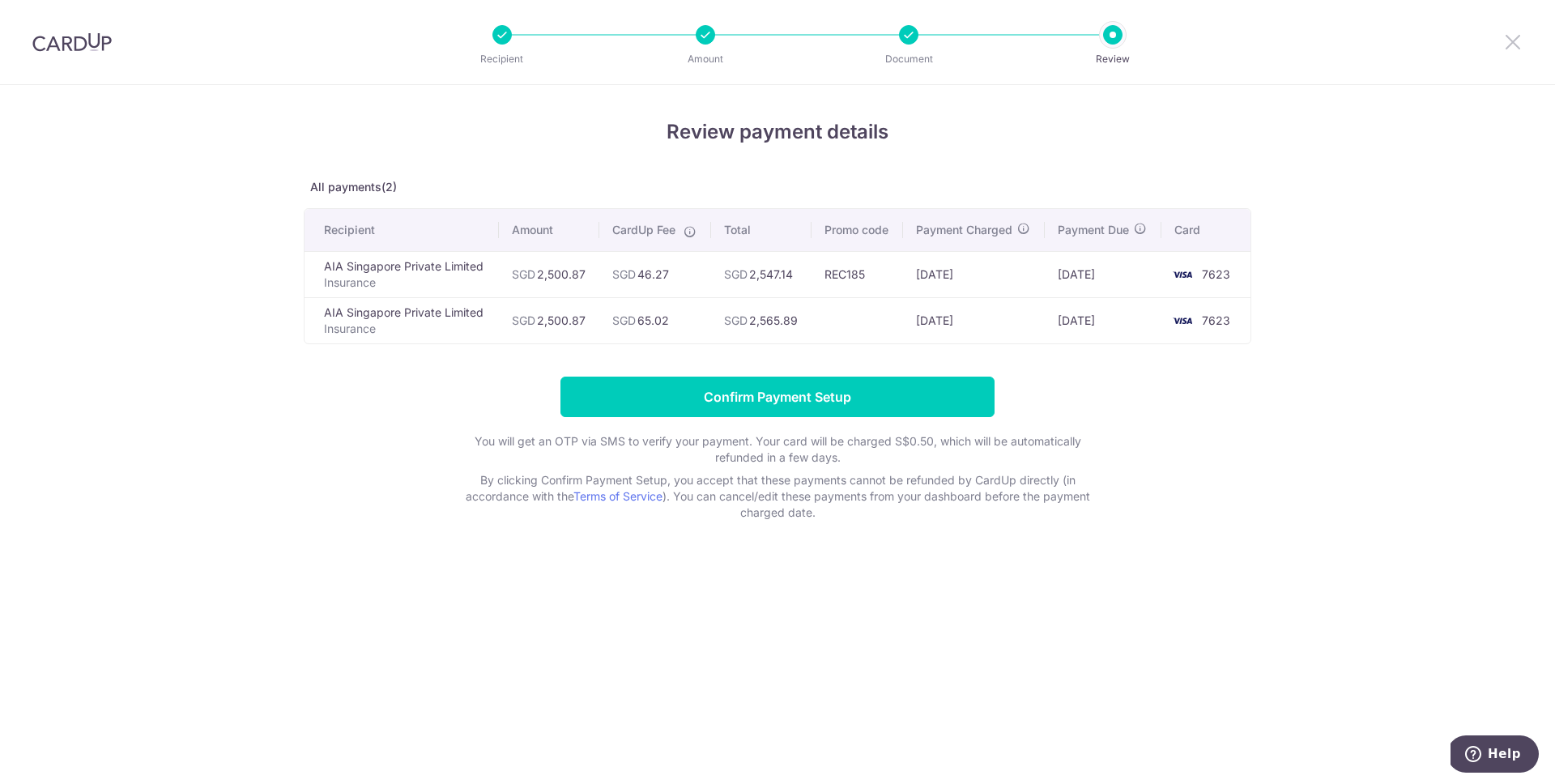
click at [1510, 46] on icon at bounding box center [1513, 41] width 20 height 21
click at [673, 45] on div "Recipient Amount Document Review" at bounding box center [807, 42] width 695 height 84
click at [842, 40] on li "Document" at bounding box center [817, 35] width 204 height 20
click at [959, 39] on li "Review" at bounding box center [1021, 35] width 204 height 20
click at [1509, 44] on icon at bounding box center [1513, 41] width 20 height 21
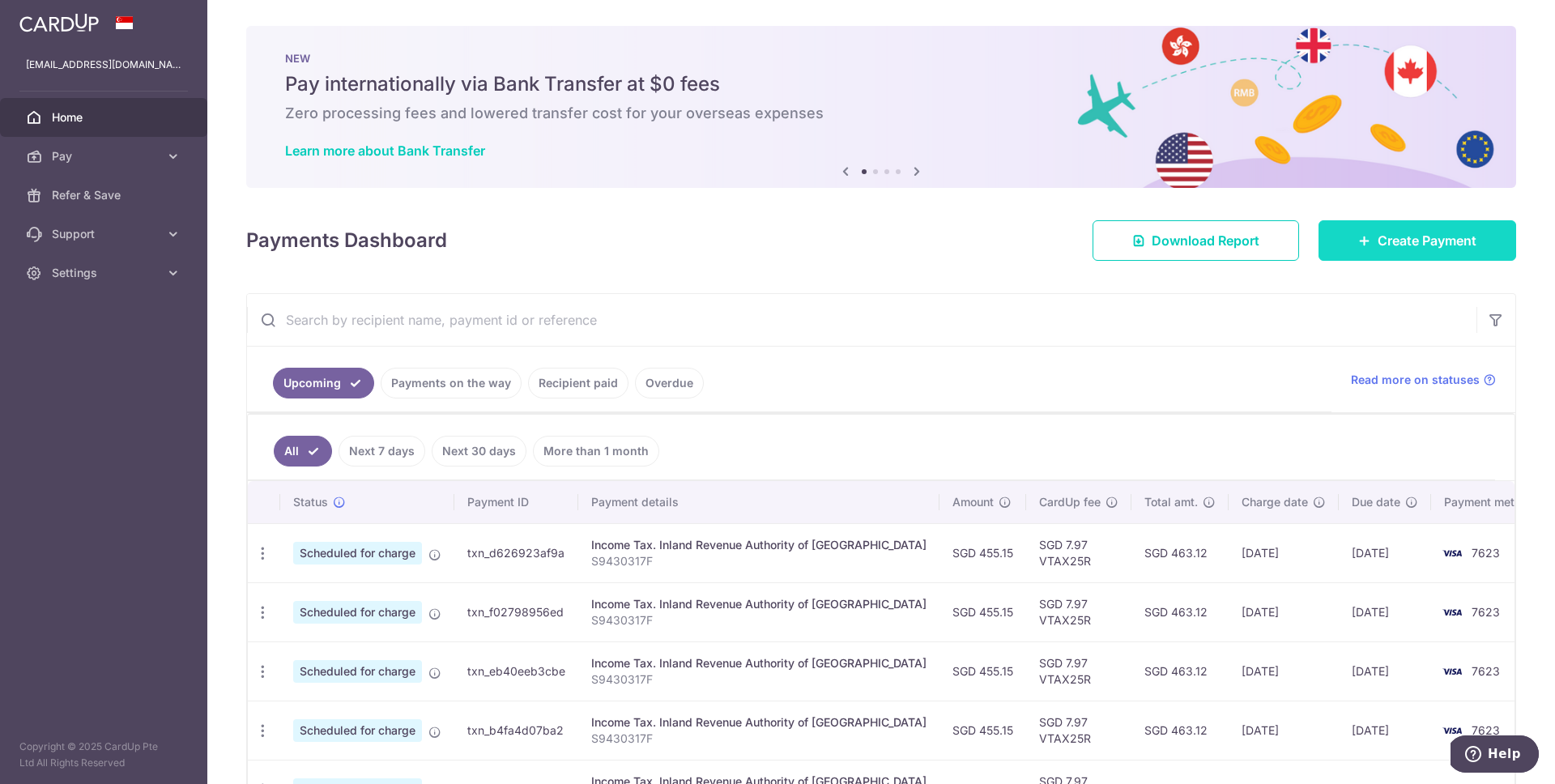
click at [1405, 233] on span "Create Payment" at bounding box center [1427, 240] width 99 height 20
